Goal: Task Accomplishment & Management: Use online tool/utility

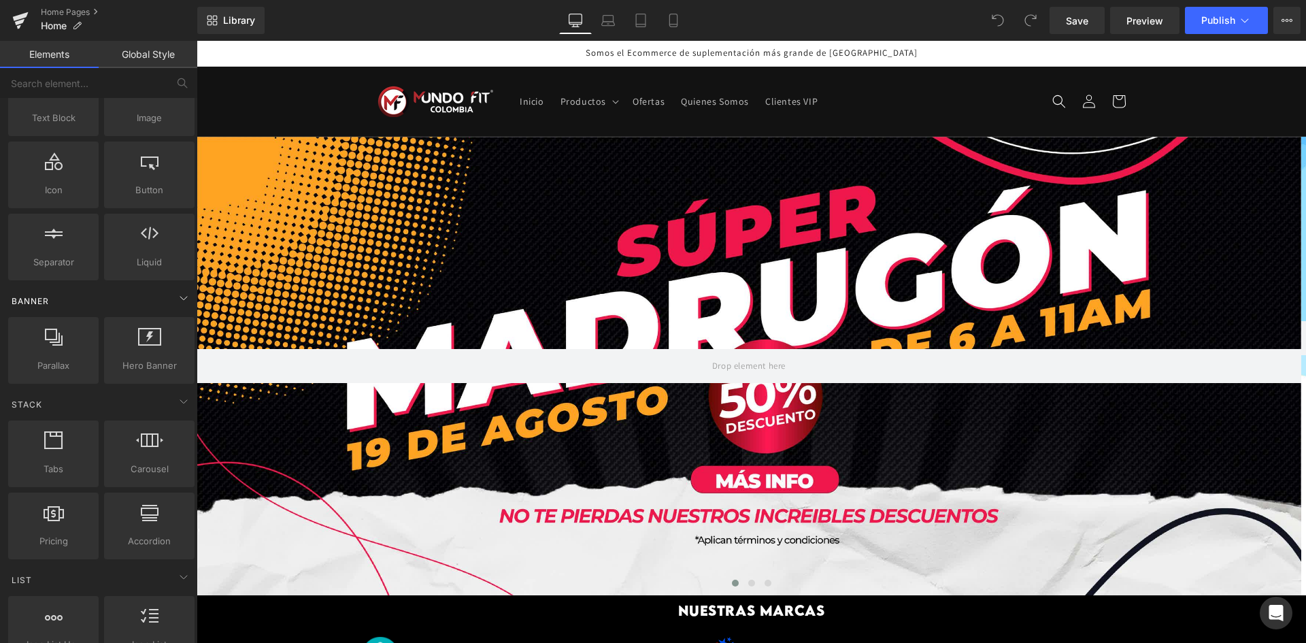
scroll to position [136, 0]
click at [335, 331] on div at bounding box center [749, 366] width 1104 height 458
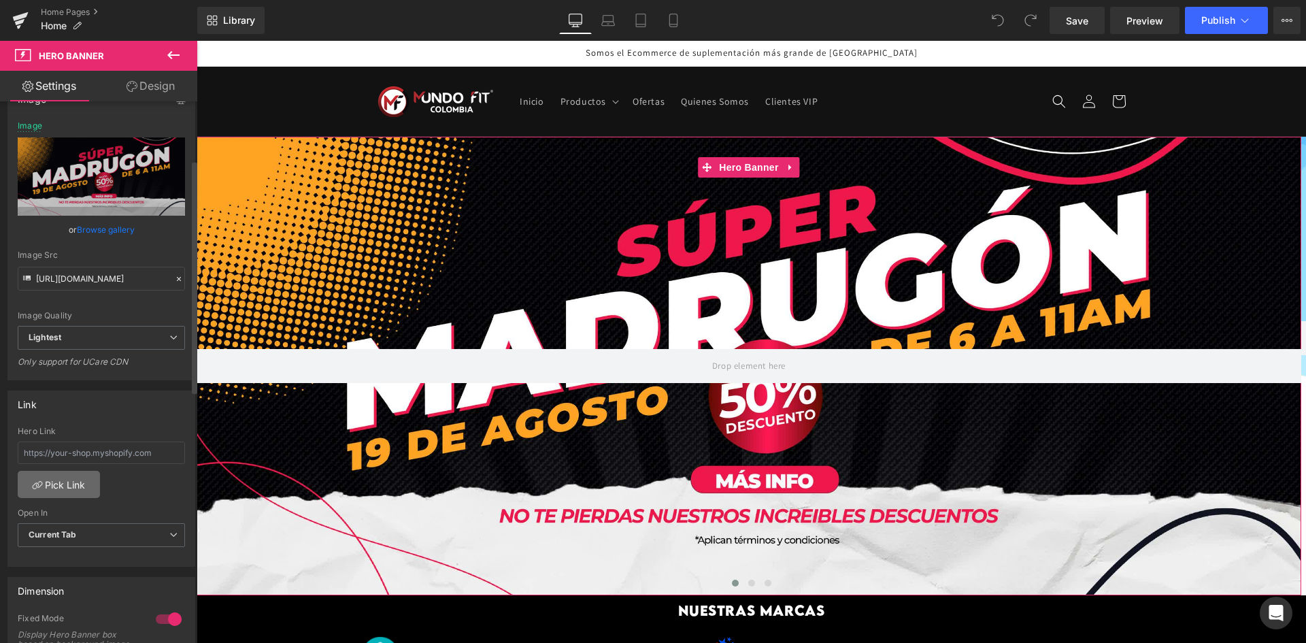
click at [73, 486] on link "Pick Link" at bounding box center [59, 484] width 82 height 27
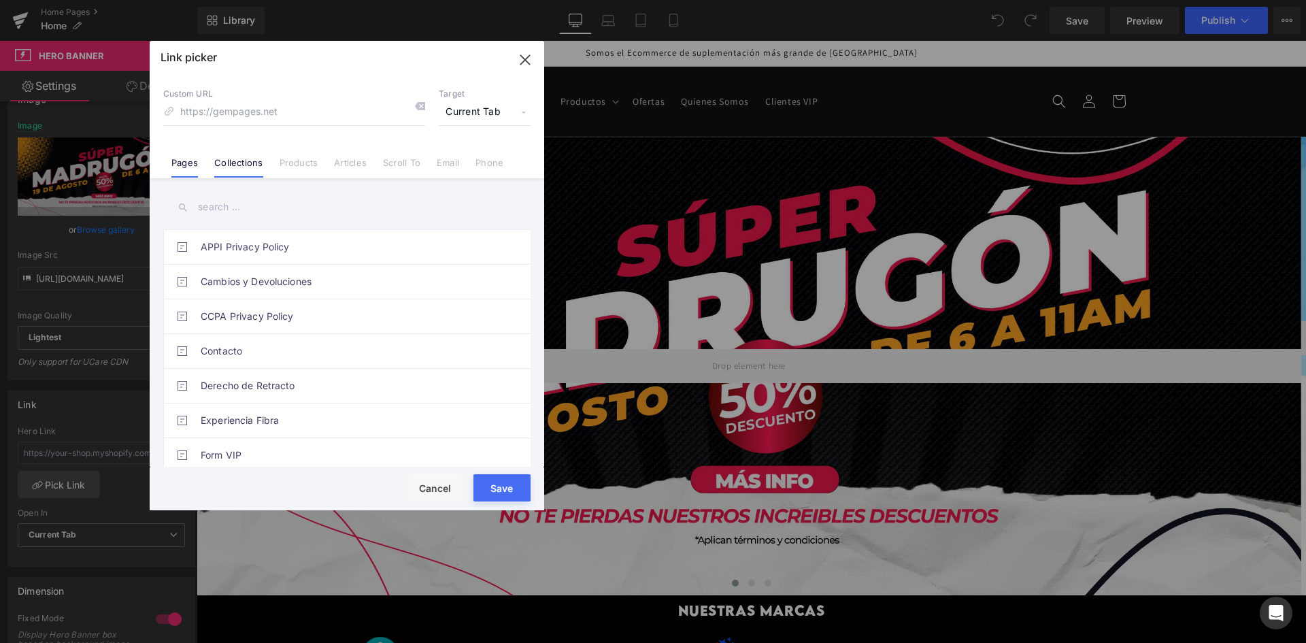
click at [260, 167] on link "Collections" at bounding box center [238, 167] width 48 height 20
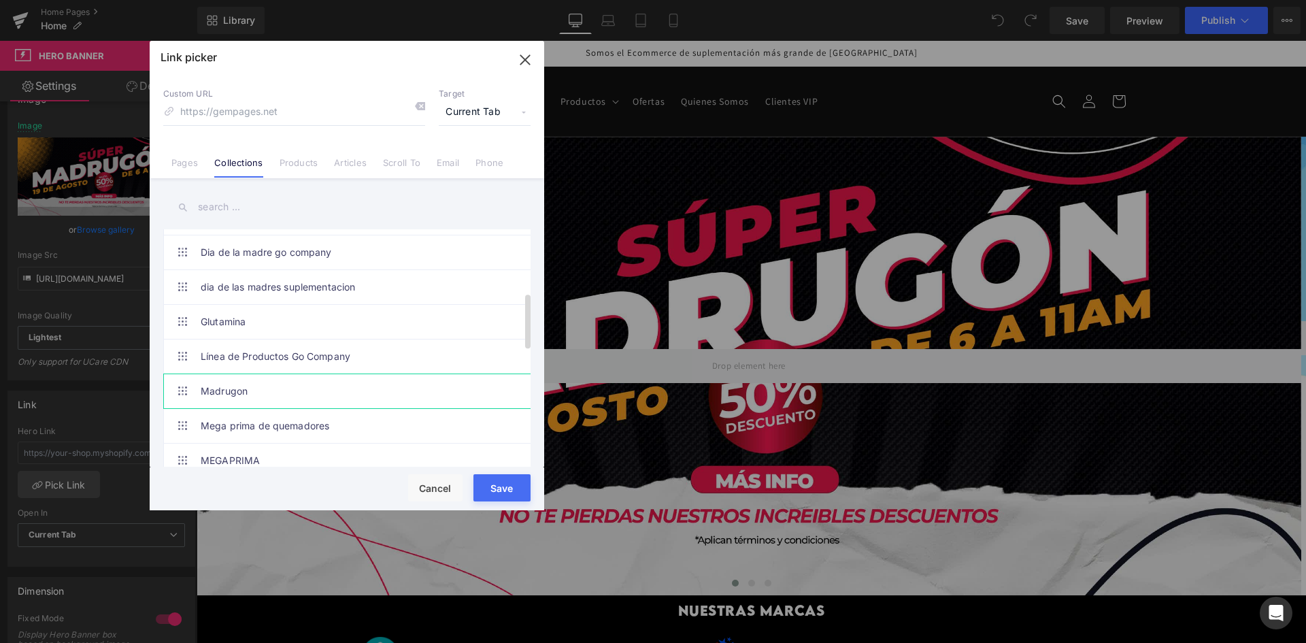
click at [416, 401] on link "Madrugon" at bounding box center [350, 391] width 299 height 34
click at [513, 478] on button "Save" at bounding box center [501, 487] width 57 height 27
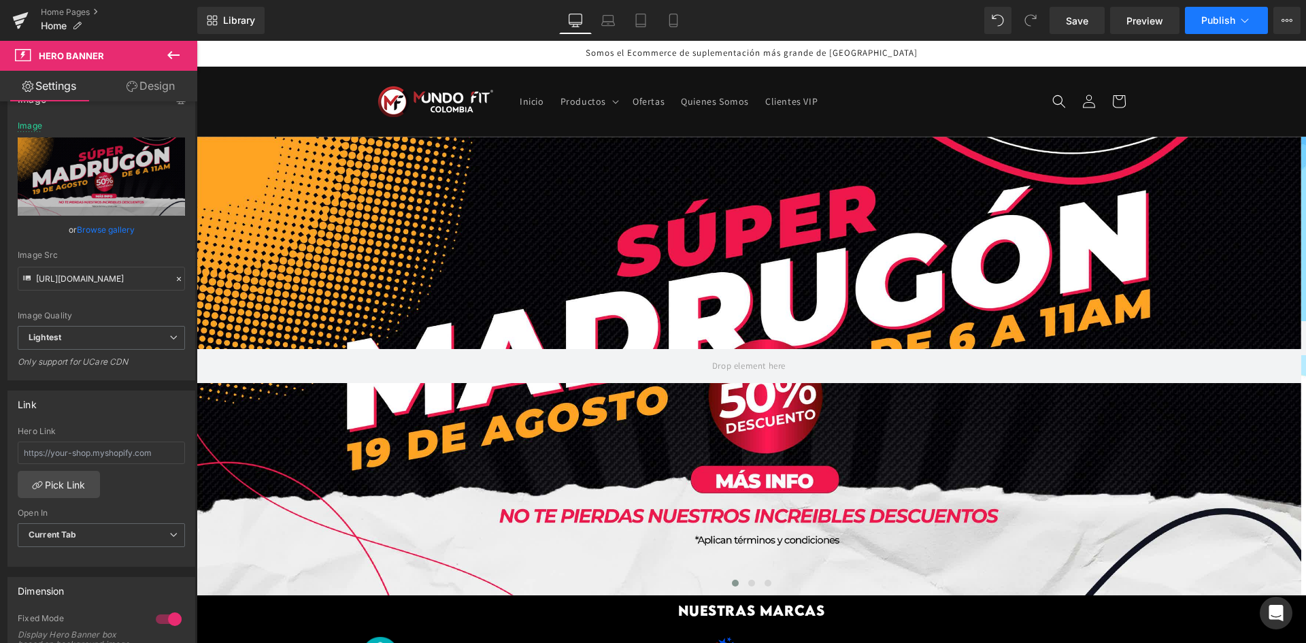
click at [1200, 16] on button "Publish" at bounding box center [1226, 20] width 83 height 27
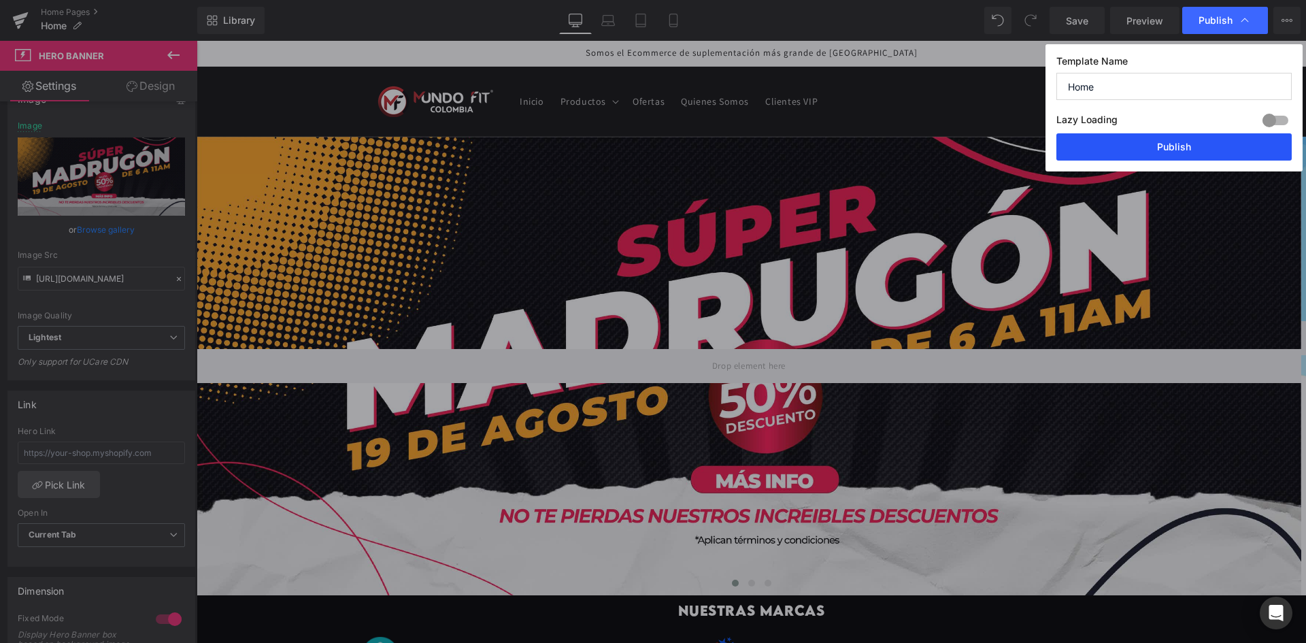
click at [1197, 146] on button "Publish" at bounding box center [1173, 146] width 235 height 27
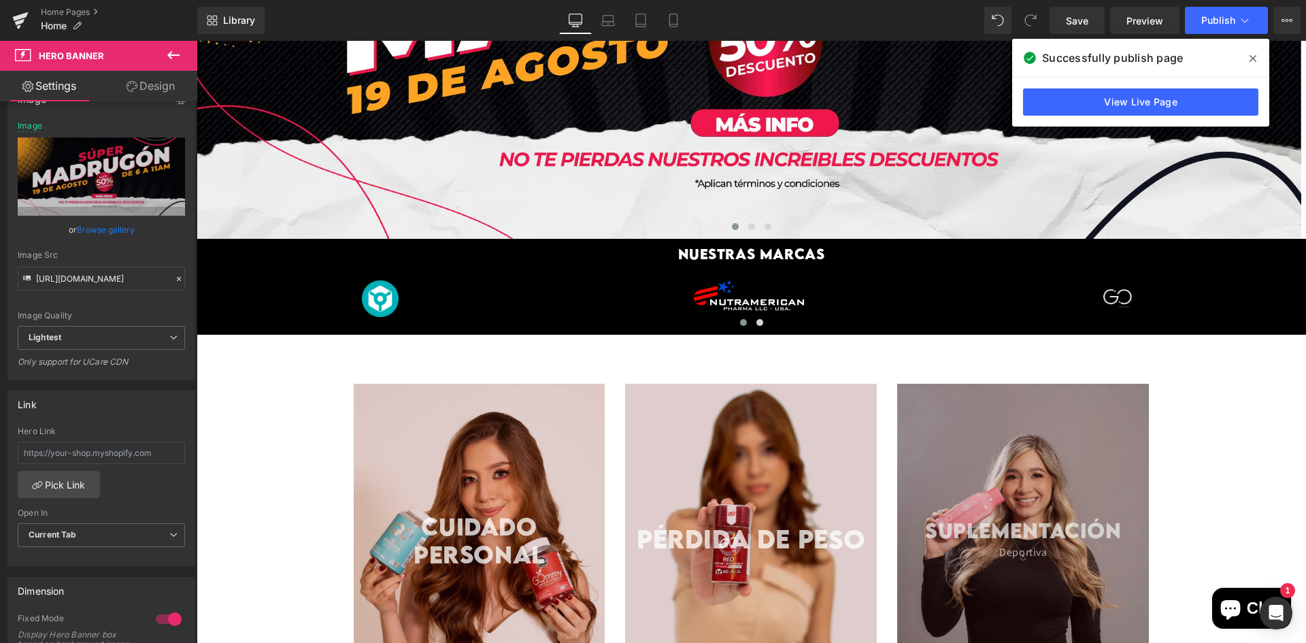
scroll to position [408, 0]
